Goal: Transaction & Acquisition: Purchase product/service

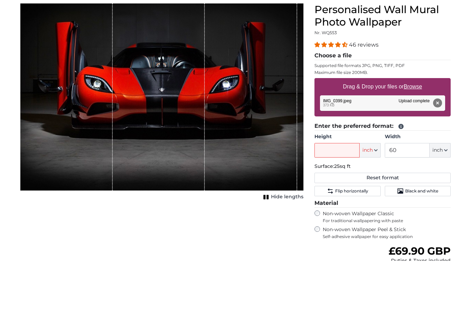
scroll to position [86, 0]
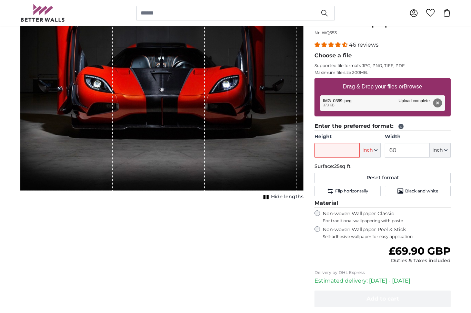
click at [435, 104] on button "Remove" at bounding box center [437, 102] width 9 height 9
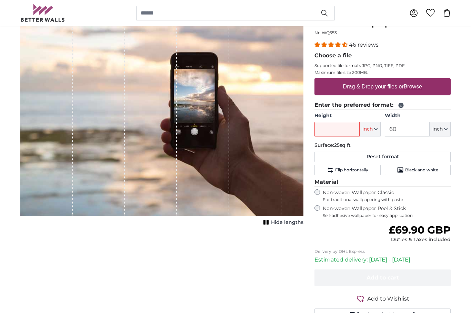
click at [399, 93] on label "Drag & Drop your files or Browse" at bounding box center [383, 87] width 85 height 14
click at [399, 80] on input "Drag & Drop your files or Browse" at bounding box center [383, 79] width 136 height 2
type input "**********"
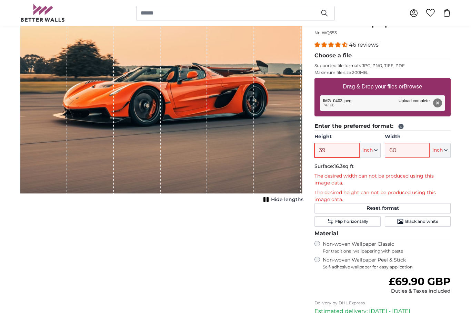
click at [332, 153] on input "39" at bounding box center [337, 150] width 45 height 14
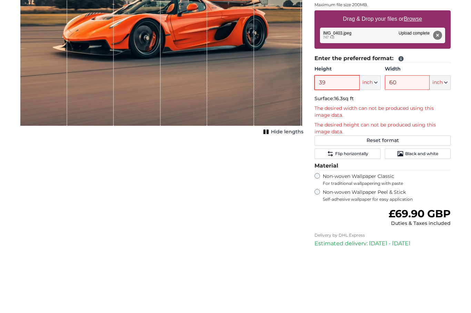
type input "3"
type input "7"
type input "3"
type input "2"
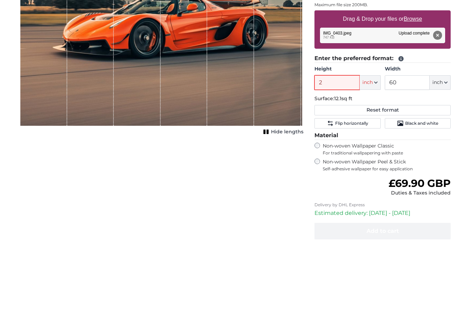
type input "20"
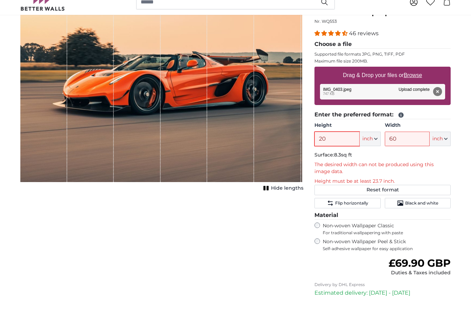
scroll to position [0, 0]
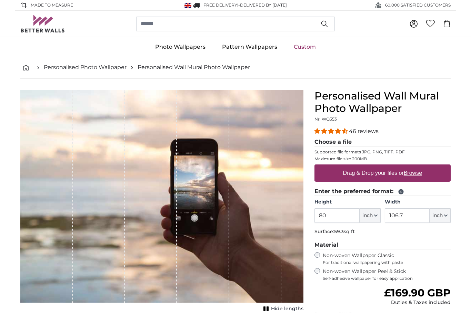
click at [384, 174] on label "Drag & Drop your files or Browse" at bounding box center [383, 173] width 85 height 14
click at [384, 166] on input "Drag & Drop your files or Browse" at bounding box center [383, 165] width 136 height 2
type input "**********"
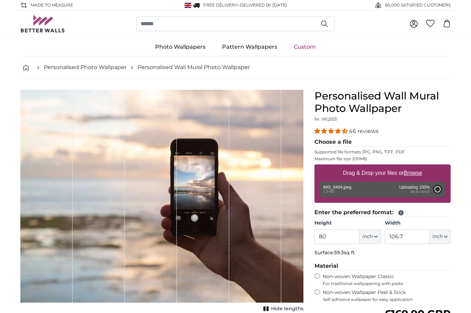
type input "26.4"
type input "35.9"
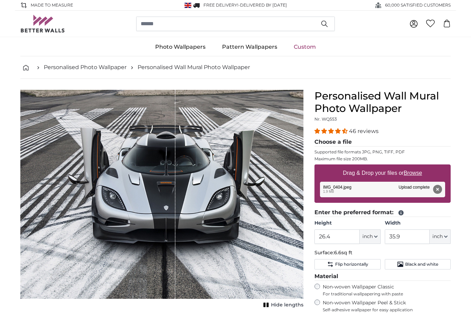
click at [375, 233] on button "inch" at bounding box center [370, 236] width 21 height 14
click at [446, 139] on legend "Choose a file" at bounding box center [383, 142] width 136 height 9
click at [337, 239] on input "26.4" at bounding box center [337, 236] width 45 height 14
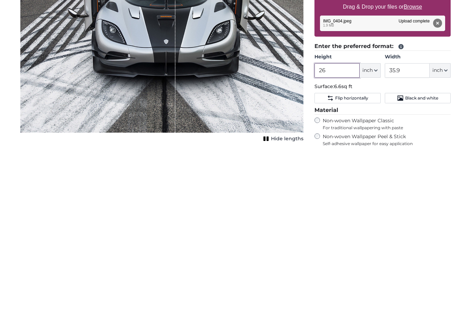
type input "2"
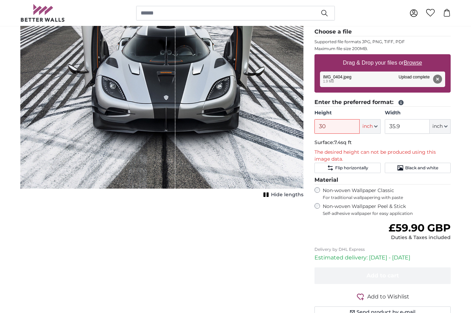
scroll to position [103, 0]
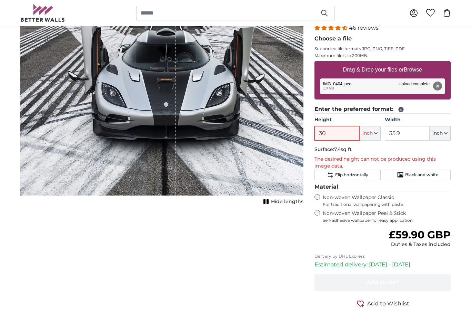
type input "30"
click at [434, 90] on button "Remove" at bounding box center [437, 85] width 9 height 9
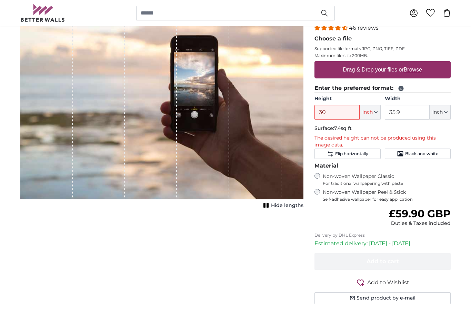
click at [419, 72] on u "Browse" at bounding box center [413, 70] width 18 height 6
click at [419, 63] on input "Drag & Drop your files or Browse" at bounding box center [383, 62] width 136 height 2
type input "**********"
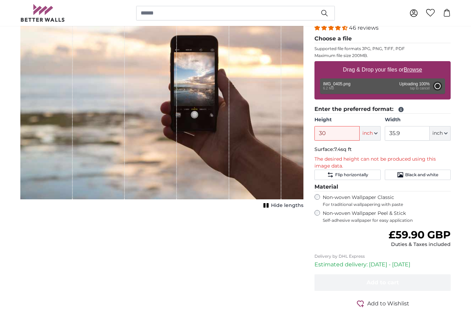
type input "64.2"
type input "85.4"
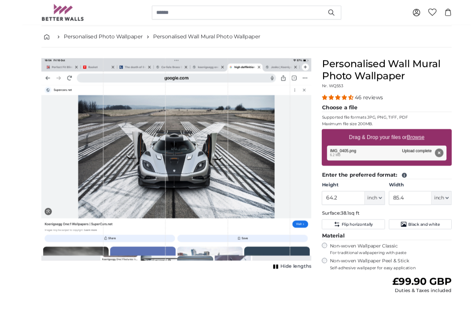
scroll to position [65, 0]
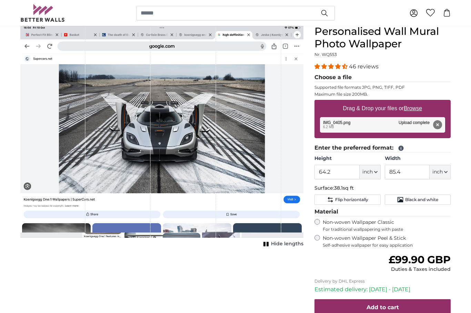
click at [153, 136] on div "1 of 1" at bounding box center [183, 131] width 65 height 212
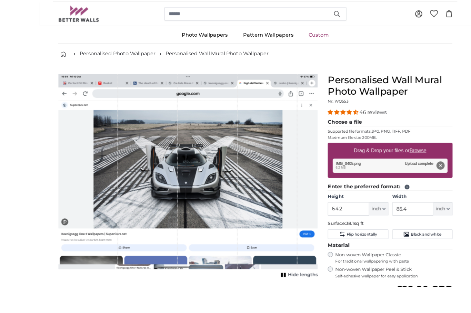
scroll to position [47, 0]
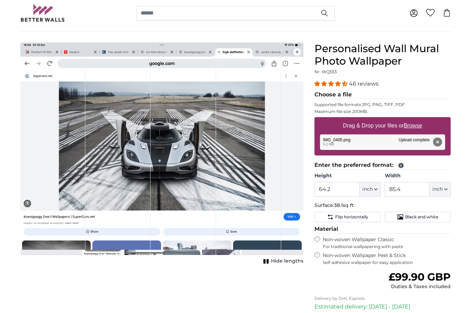
click at [442, 144] on button "Remove" at bounding box center [437, 141] width 9 height 9
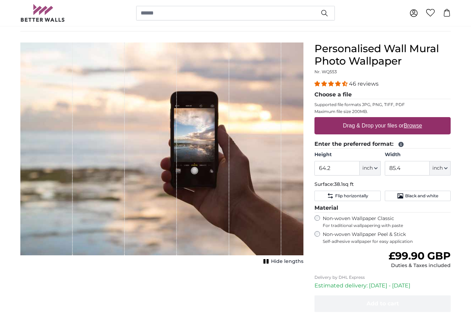
click at [382, 128] on label "Drag & Drop your files or Browse" at bounding box center [383, 126] width 85 height 14
click at [382, 119] on input "Drag & Drop your files or Browse" at bounding box center [383, 118] width 136 height 2
type input "**********"
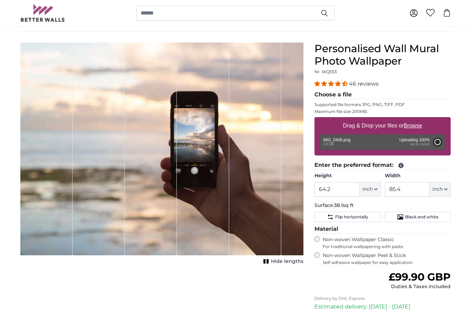
type input "64.2"
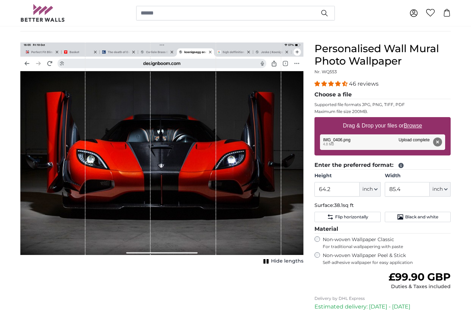
click at [407, 190] on input "85.4" at bounding box center [407, 189] width 45 height 14
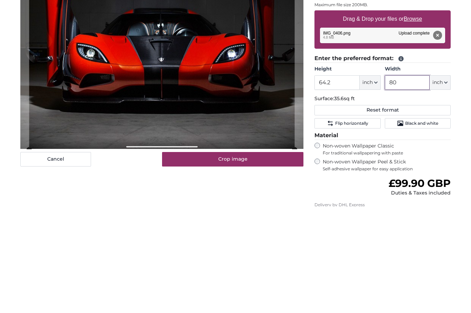
type input "80"
click at [330, 182] on input "64.2" at bounding box center [337, 189] width 45 height 14
type input "6"
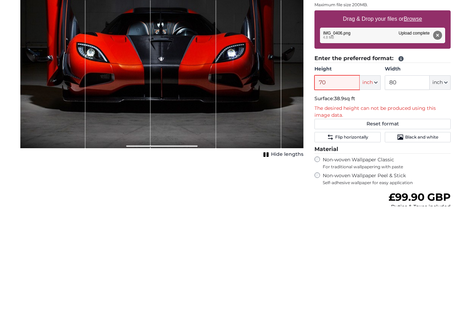
type input "7"
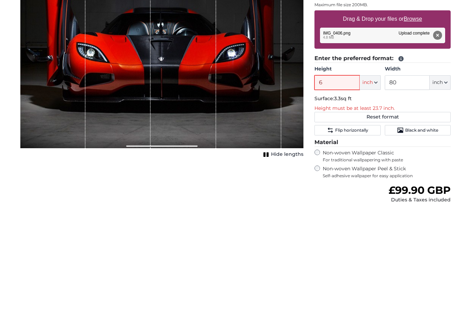
type input "64"
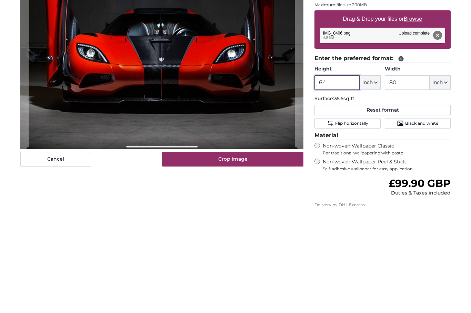
type input "64"
click at [456, 150] on div "Personalised Wall Mural Photo Wallpaper Nr. WQ553 46 reviews Choose a file Supp…" at bounding box center [382, 219] width 147 height 354
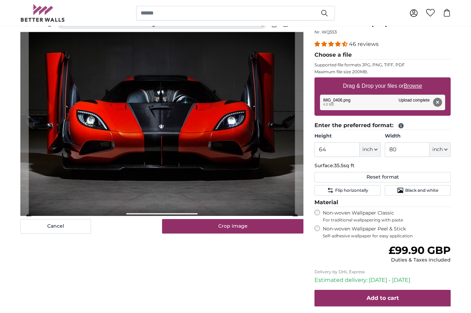
scroll to position [86, 0]
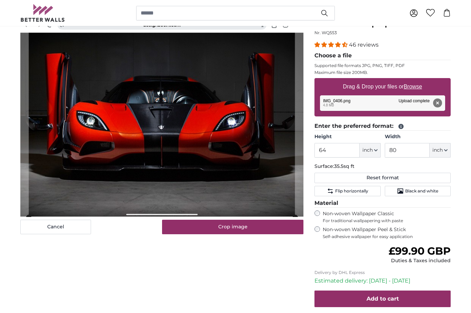
click at [447, 150] on icon "button" at bounding box center [445, 149] width 3 height 3
click at [227, 285] on div "Cancel Crop image Hide lengths" at bounding box center [162, 180] width 294 height 354
click at [396, 152] on input "80" at bounding box center [407, 150] width 45 height 14
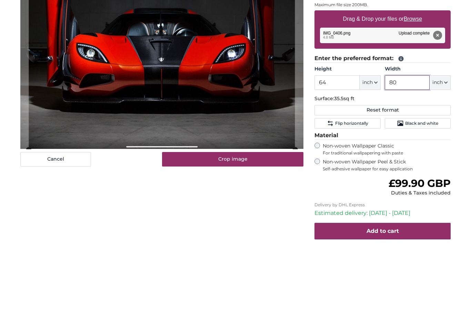
type input "8"
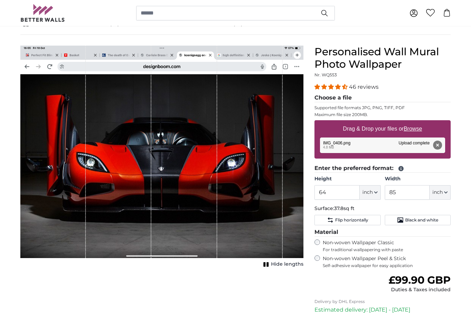
scroll to position [41, 0]
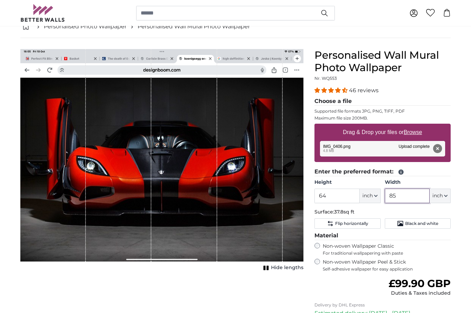
type input "85"
click at [214, 239] on div "1 of 1" at bounding box center [184, 155] width 66 height 212
click at [335, 209] on span "37.8sq ft" at bounding box center [344, 211] width 20 height 6
click at [331, 198] on input "64" at bounding box center [337, 195] width 45 height 14
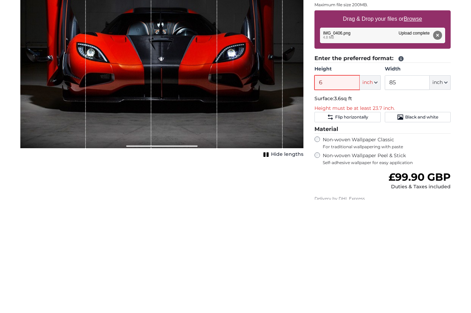
type input "64"
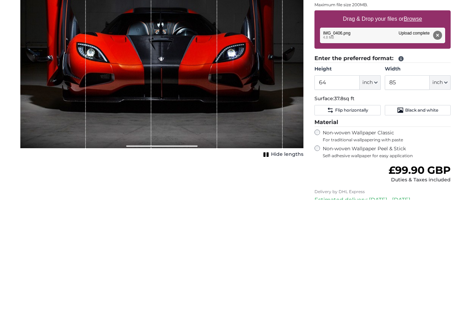
scroll to position [154, 0]
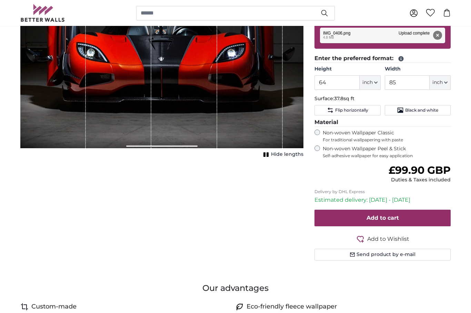
click at [203, 236] on div "Cancel Crop image Hide lengths" at bounding box center [162, 106] width 294 height 341
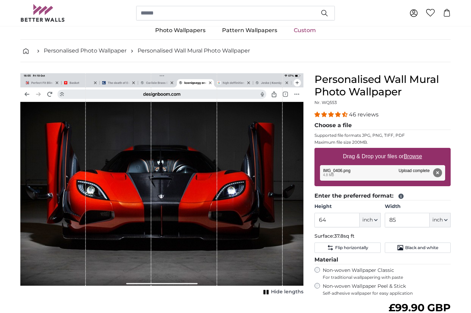
scroll to position [0, 0]
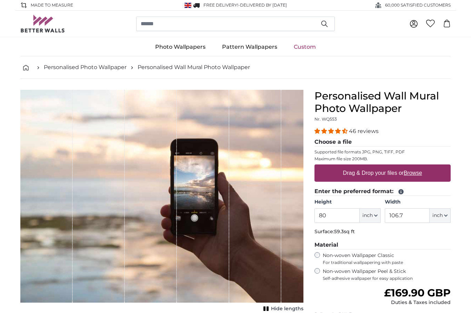
click at [385, 177] on label "Drag & Drop your files or Browse" at bounding box center [383, 173] width 85 height 14
click at [385, 166] on input "Drag & Drop your files or Browse" at bounding box center [383, 165] width 136 height 2
type input "**********"
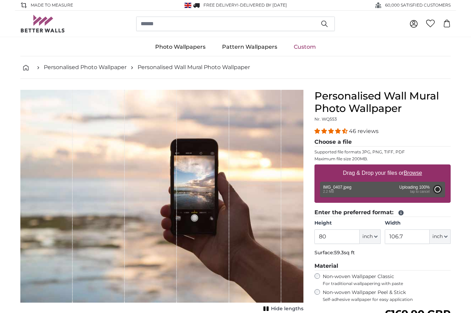
type input "59.8"
type input "84.4"
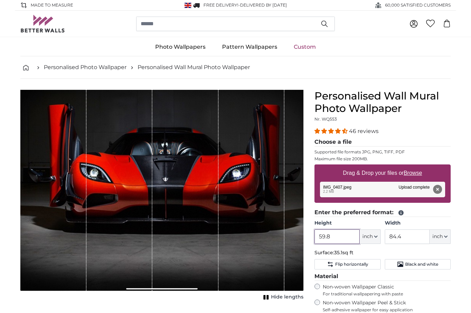
click at [338, 236] on input "59.8" at bounding box center [337, 236] width 45 height 14
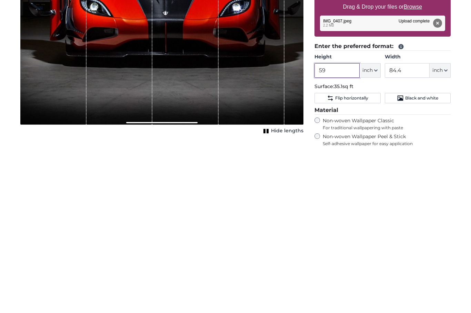
type input "5"
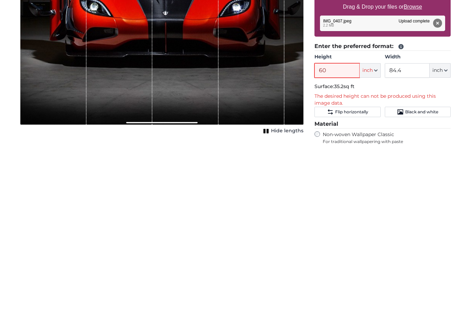
type input "6"
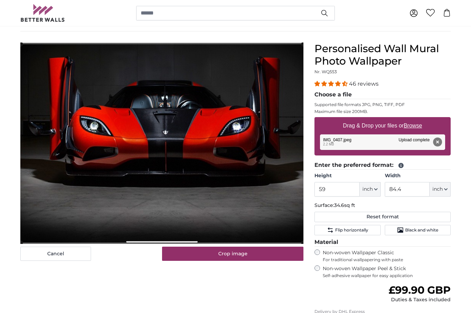
scroll to position [38, 0]
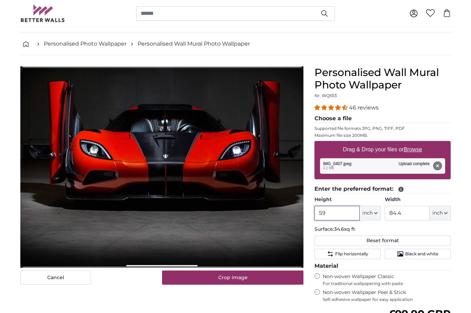
type input "59"
click at [233, 277] on button "Crop image" at bounding box center [233, 277] width 142 height 14
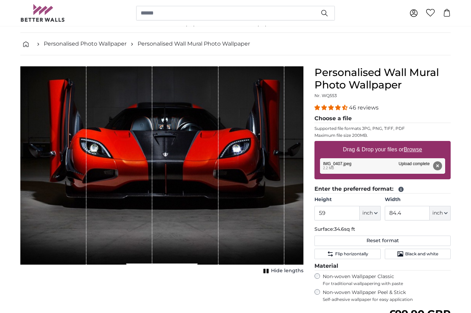
click at [187, 200] on div "1 of 1" at bounding box center [186, 165] width 66 height 198
click at [209, 304] on div "Cancel Crop image Hide lengths" at bounding box center [162, 243] width 294 height 354
click at [268, 271] on rect "1 of 1" at bounding box center [268, 270] width 2 height 4
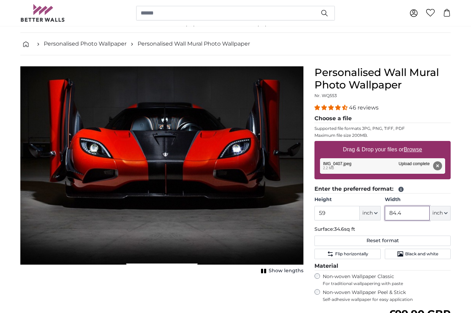
click at [405, 215] on input "84.4" at bounding box center [407, 213] width 45 height 14
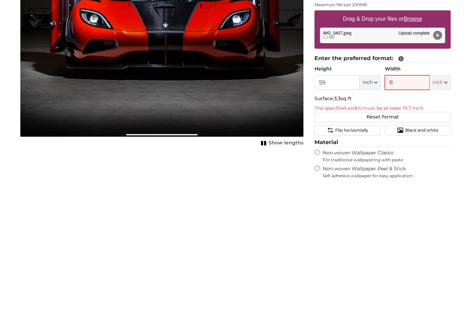
type input "81"
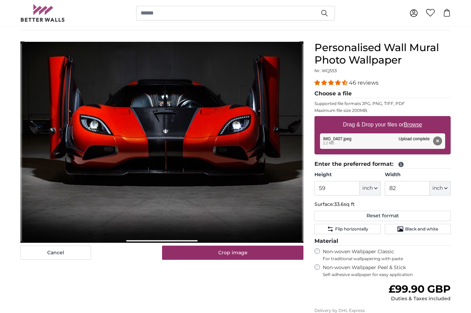
scroll to position [47, 0]
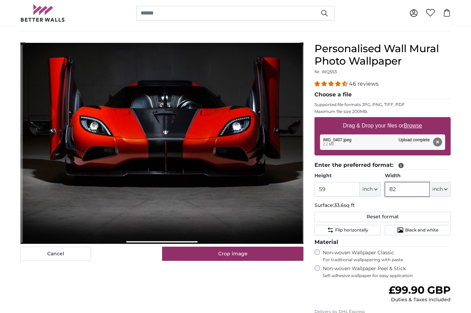
click at [400, 189] on input "82" at bounding box center [407, 189] width 45 height 14
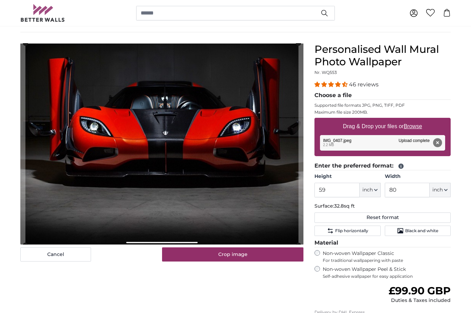
scroll to position [47, 0]
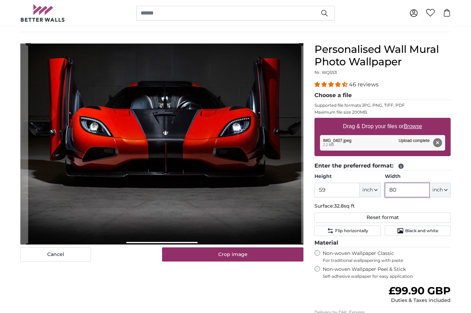
click at [397, 190] on input "80" at bounding box center [407, 190] width 45 height 14
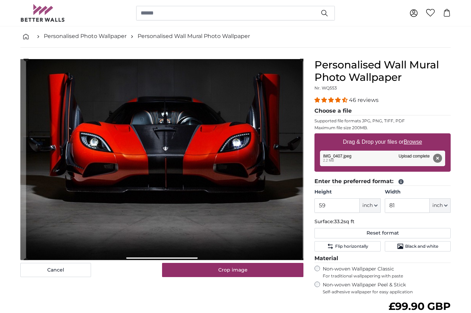
scroll to position [31, 0]
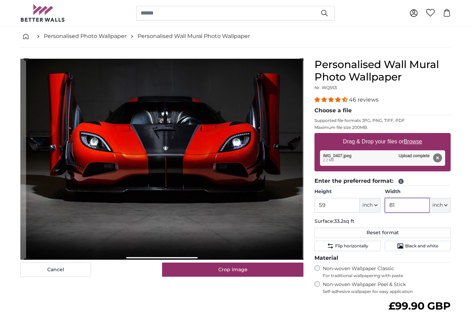
type input "81"
click at [236, 267] on button "Crop image" at bounding box center [233, 270] width 142 height 14
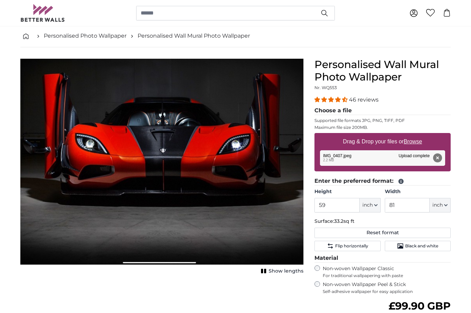
scroll to position [42, 0]
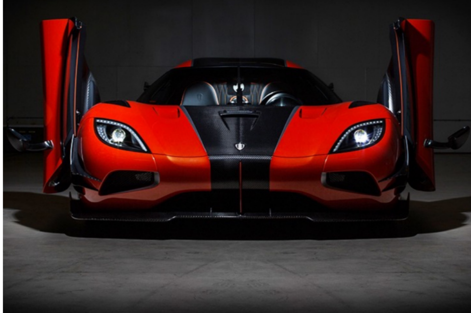
click at [69, 91] on img "1 of 1" at bounding box center [161, 151] width 283 height 206
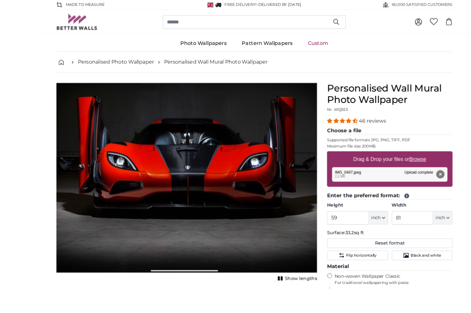
scroll to position [40, 0]
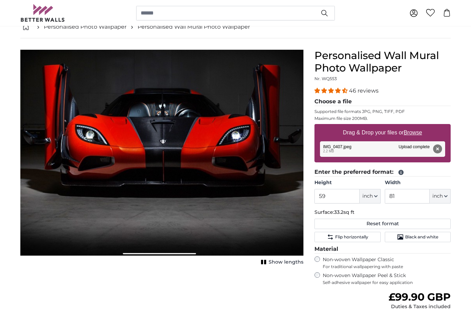
click at [436, 150] on button "Remove" at bounding box center [437, 148] width 9 height 9
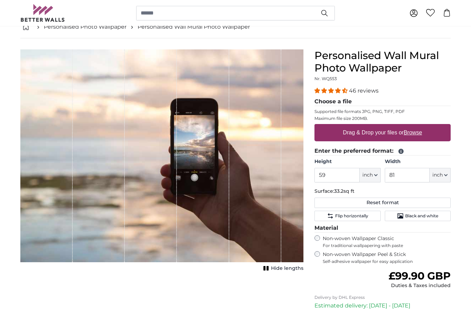
click at [377, 131] on label "Drag & Drop your files or Browse" at bounding box center [383, 133] width 85 height 14
click at [377, 126] on input "Drag & Drop your files or Browse" at bounding box center [383, 125] width 136 height 2
type input "**********"
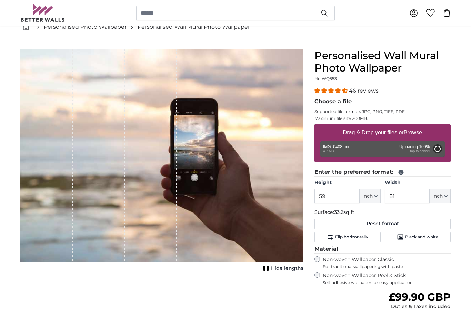
type input "64.2"
type input "85.4"
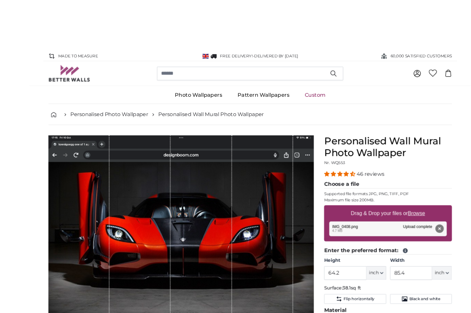
scroll to position [36, 0]
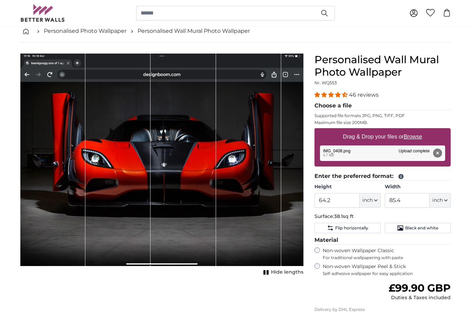
click at [168, 292] on div "Cancel Crop image Hide lengths" at bounding box center [162, 223] width 294 height 341
click at [273, 269] on span "Hide lengths" at bounding box center [287, 271] width 32 height 7
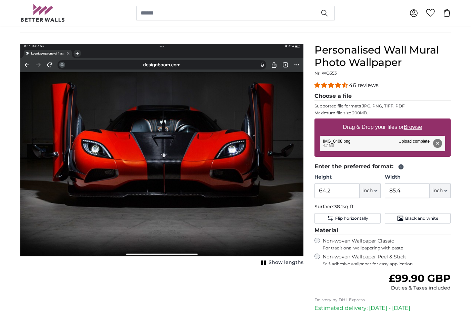
scroll to position [46, 0]
click at [267, 265] on icon "1 of 1" at bounding box center [264, 262] width 7 height 5
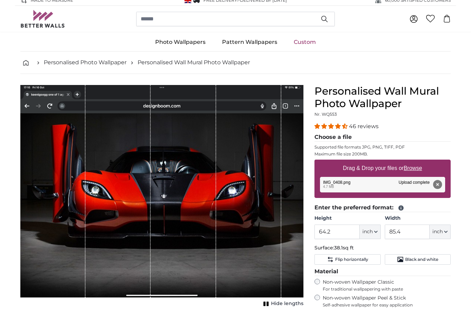
scroll to position [0, 0]
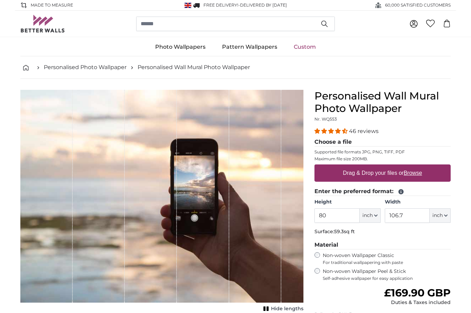
click at [386, 172] on label "Drag & Drop your files or Browse" at bounding box center [383, 173] width 85 height 14
click at [386, 166] on input "Drag & Drop your files or Browse" at bounding box center [383, 165] width 136 height 2
type input "**********"
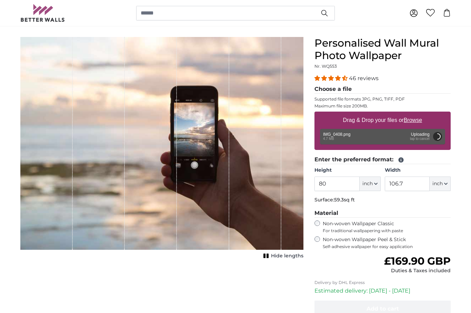
scroll to position [61, 0]
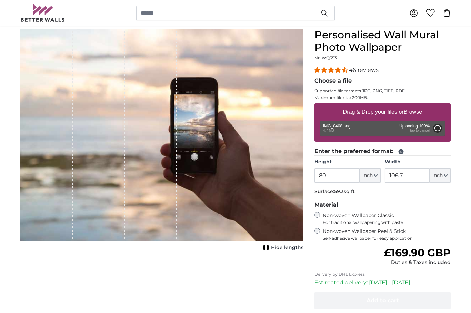
type input "64.2"
type input "85.4"
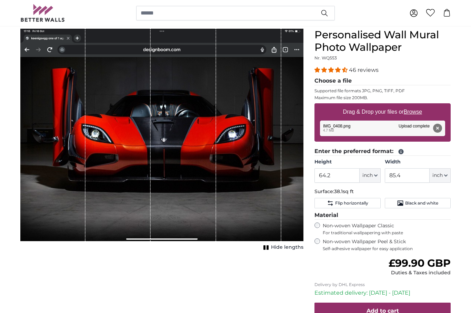
click at [413, 201] on span "Black and white" at bounding box center [421, 203] width 33 height 6
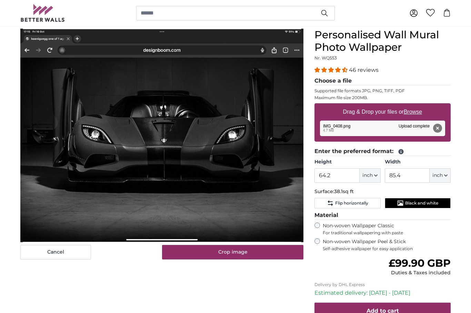
click at [414, 202] on span "Black and white" at bounding box center [421, 203] width 33 height 6
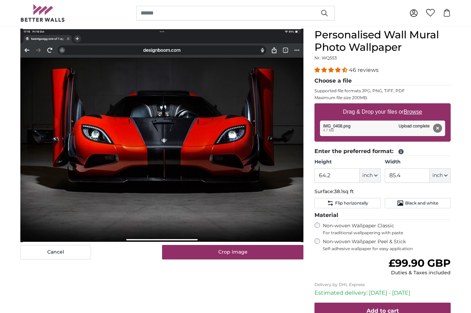
click at [420, 204] on span "Black and white" at bounding box center [421, 203] width 33 height 6
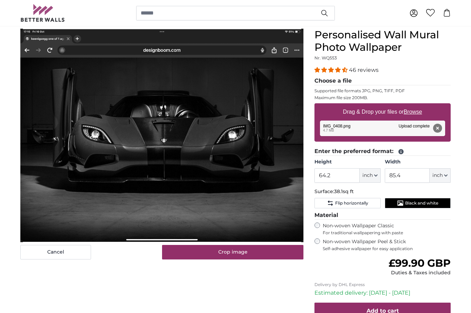
click at [419, 204] on span "Black and white" at bounding box center [421, 203] width 33 height 6
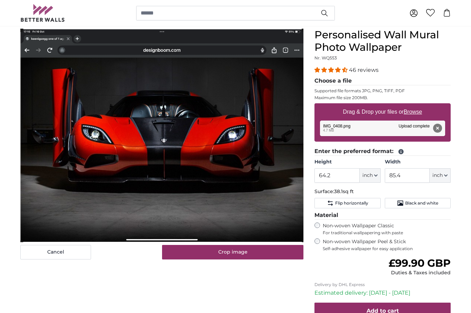
click at [130, 289] on div "Cancel Crop image Hide lengths" at bounding box center [162, 199] width 294 height 341
click at [223, 245] on button "Crop image" at bounding box center [233, 252] width 142 height 14
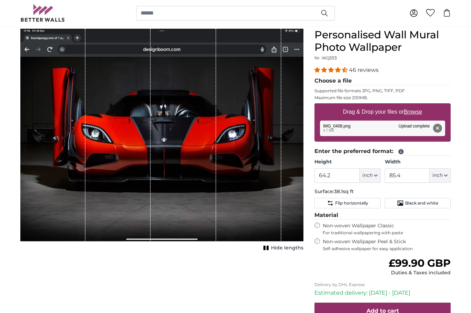
click at [439, 128] on button "Remove" at bounding box center [437, 128] width 9 height 9
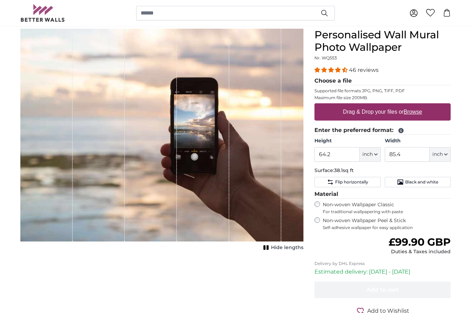
click at [372, 110] on label "Drag & Drop your files or Browse" at bounding box center [383, 112] width 85 height 14
click at [372, 105] on input "Drag & Drop your files or Browse" at bounding box center [383, 104] width 136 height 2
type input "**********"
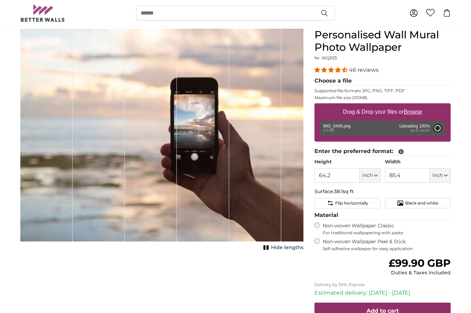
type input "64.2"
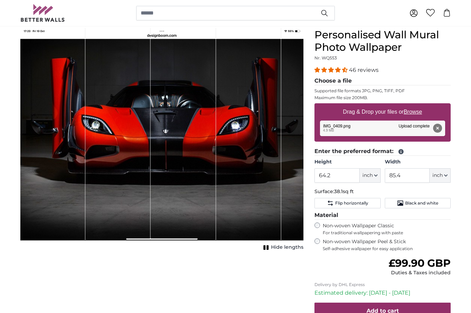
click at [416, 109] on u "Browse" at bounding box center [413, 112] width 18 height 6
click at [416, 105] on input "Drag & Drop your files or Browse" at bounding box center [383, 104] width 136 height 2
click at [412, 173] on input "85.4" at bounding box center [407, 175] width 45 height 14
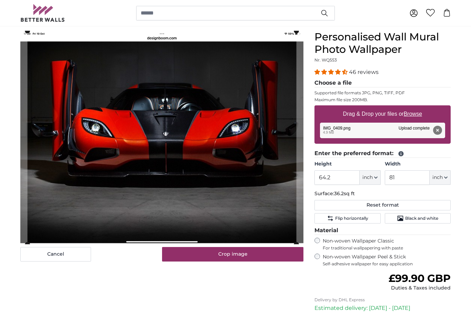
scroll to position [58, 0]
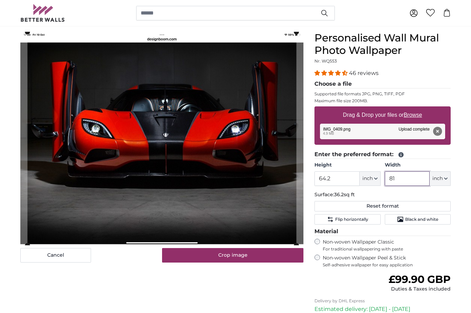
type input "81"
click at [237, 253] on button "Crop image" at bounding box center [233, 255] width 142 height 14
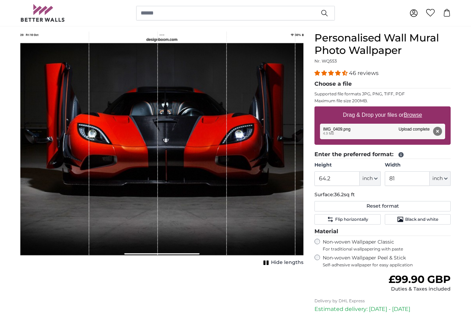
click at [242, 295] on div "Cancel Crop image Hide lengths" at bounding box center [162, 209] width 294 height 354
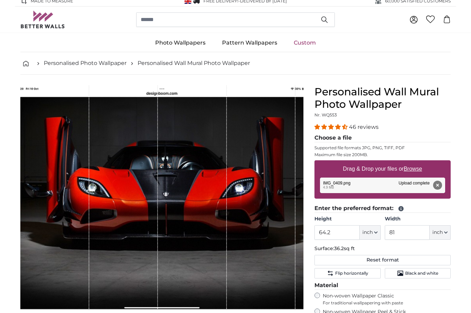
scroll to position [0, 0]
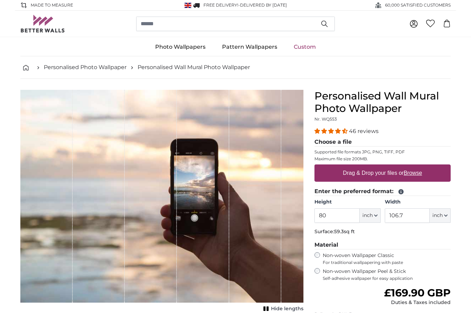
click at [403, 174] on label "Drag & Drop your files or Browse" at bounding box center [383, 173] width 85 height 14
click at [403, 166] on input "Drag & Drop your files or Browse" at bounding box center [383, 165] width 136 height 2
type input "**********"
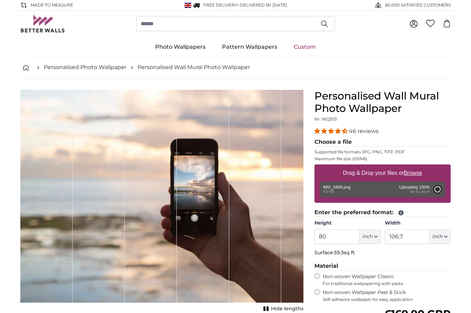
type input "64.2"
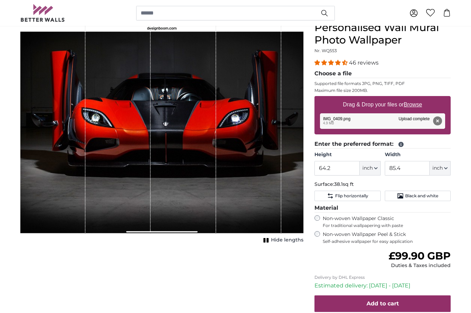
scroll to position [69, 0]
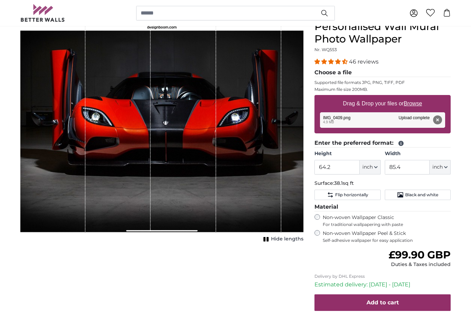
click at [248, 280] on div "Cancel Crop image Hide lengths" at bounding box center [162, 191] width 294 height 341
click at [415, 167] on input "85.4" at bounding box center [407, 167] width 45 height 14
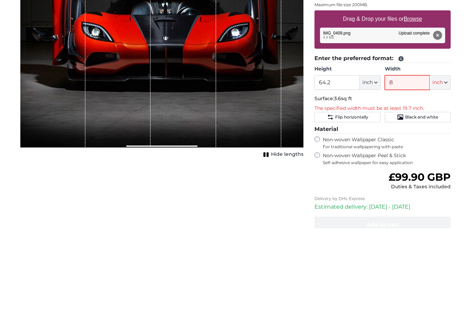
type input "81"
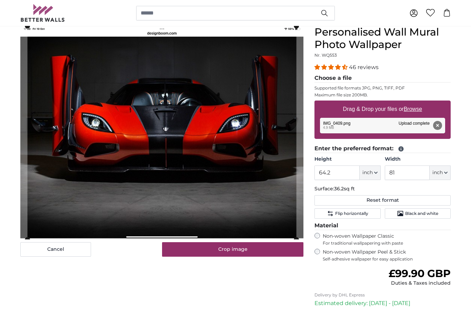
scroll to position [64, 0]
click at [22, 28] on img at bounding box center [161, 132] width 283 height 212
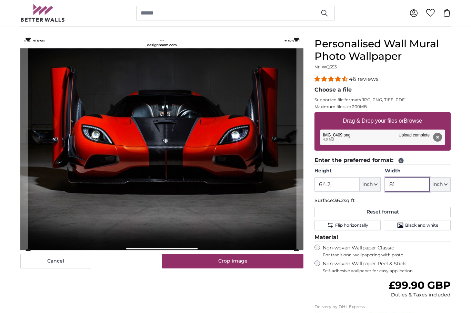
scroll to position [52, 0]
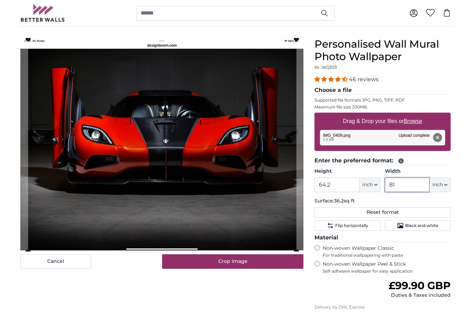
type input "81"
click at [235, 262] on button "Crop image" at bounding box center [233, 261] width 142 height 14
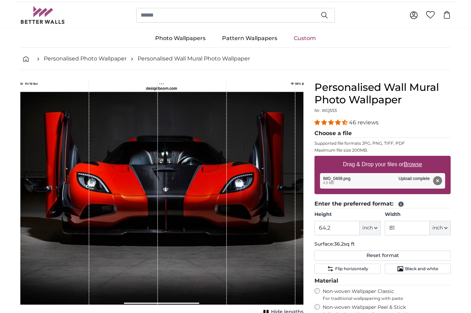
scroll to position [0, 0]
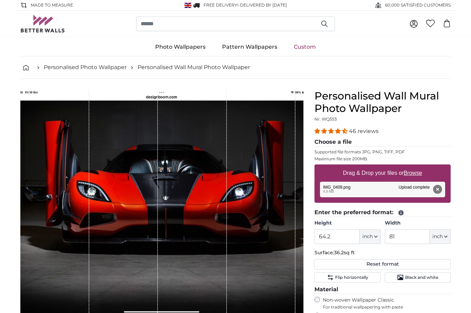
click at [196, 248] on div "1 of 1" at bounding box center [192, 202] width 69 height 224
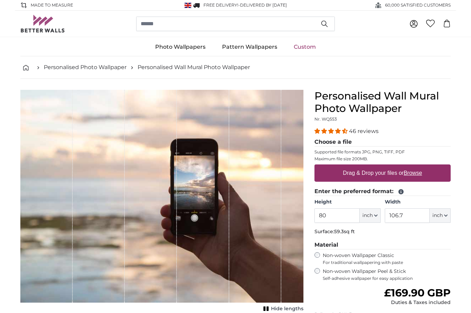
click at [332, 217] on input "80" at bounding box center [337, 215] width 45 height 14
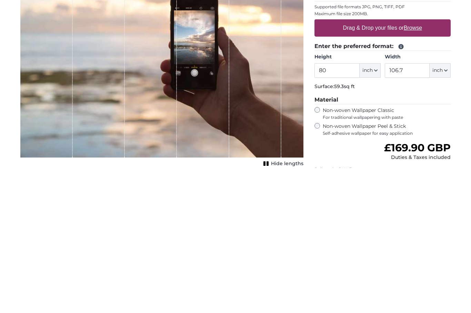
type input "8"
type input "70"
click at [410, 208] on input "106.7" at bounding box center [407, 215] width 45 height 14
type input "1"
type input "80"
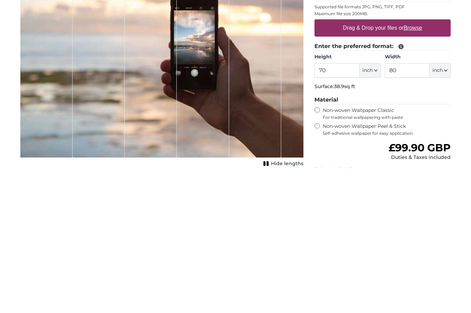
click at [379, 166] on label "Drag & Drop your files or Browse" at bounding box center [383, 173] width 85 height 14
click at [379, 164] on input "Drag & Drop your files or Browse" at bounding box center [383, 165] width 136 height 2
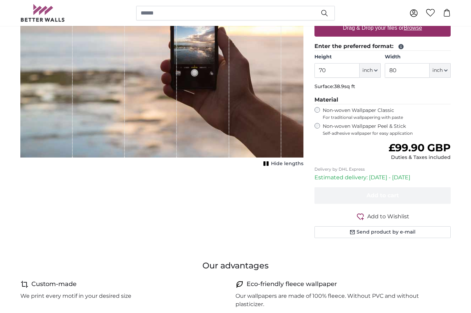
type input "**********"
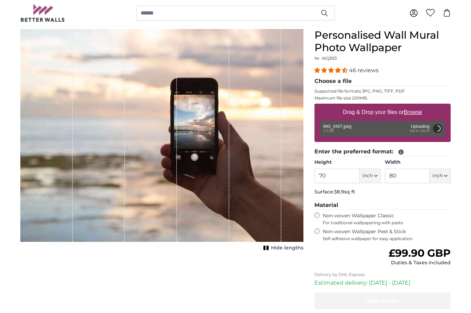
click at [117, 307] on div "Cancel Crop image Hide lengths" at bounding box center [162, 194] width 294 height 331
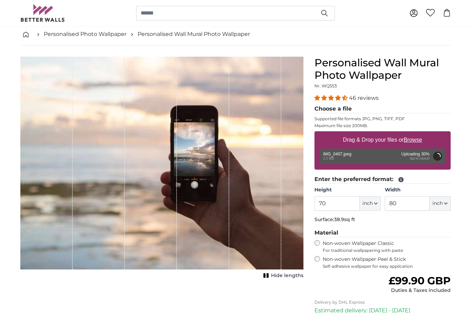
scroll to position [34, 0]
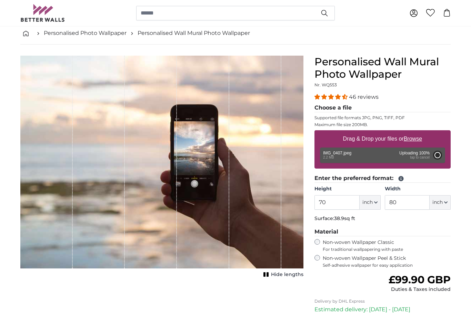
type input "59.8"
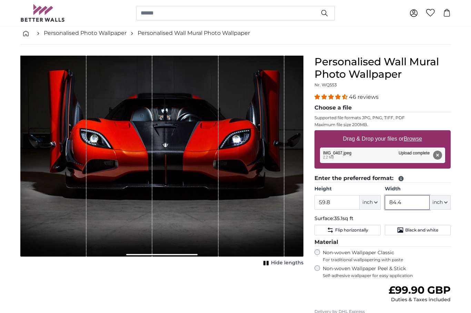
click at [404, 206] on input "84.4" at bounding box center [407, 202] width 45 height 14
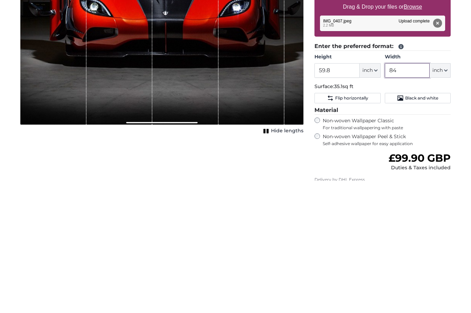
type input "8"
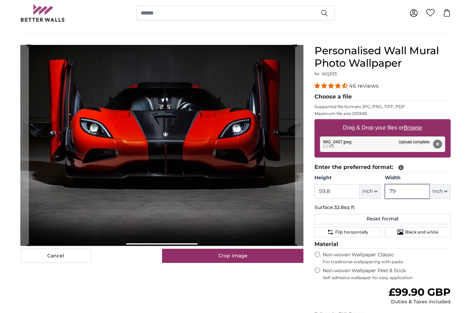
scroll to position [45, 0]
type input "79"
click at [139, 290] on div "Cancel Crop image Hide lengths" at bounding box center [162, 222] width 294 height 354
click at [335, 193] on input "59.8" at bounding box center [337, 191] width 45 height 14
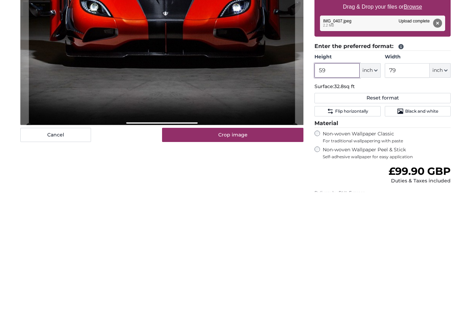
type input "5"
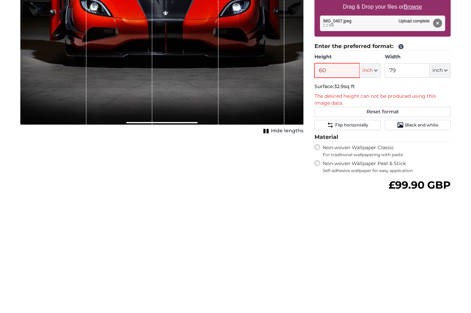
type input "6"
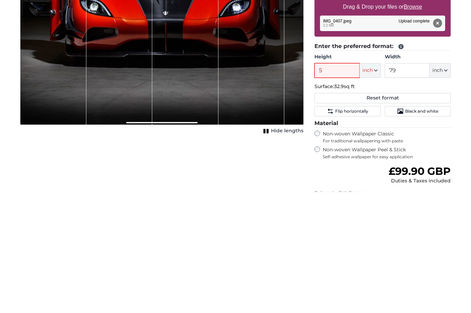
type input "59"
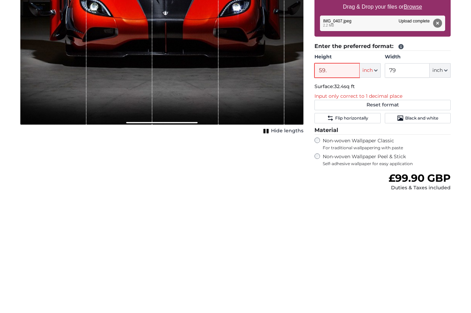
type input "59.8"
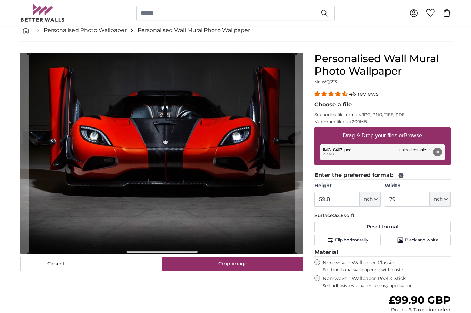
scroll to position [37, 0]
click at [28, 253] on cropper-handle at bounding box center [28, 254] width 5 height 5
click at [293, 253] on cropper-handle at bounding box center [295, 254] width 5 height 5
click at [295, 249] on cropper-handle at bounding box center [295, 153] width 5 height 202
click at [231, 265] on button "Crop image" at bounding box center [233, 263] width 142 height 14
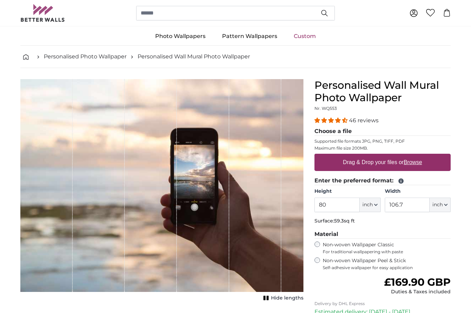
scroll to position [14, 0]
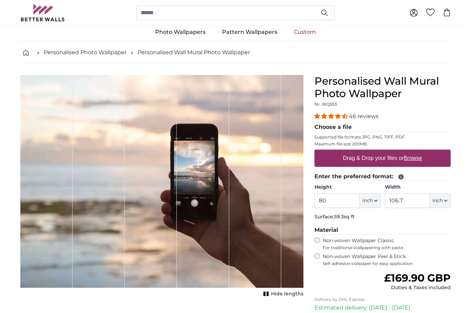
click at [414, 13] on icon at bounding box center [414, 13] width 8 height 8
